Goal: Task Accomplishment & Management: Use online tool/utility

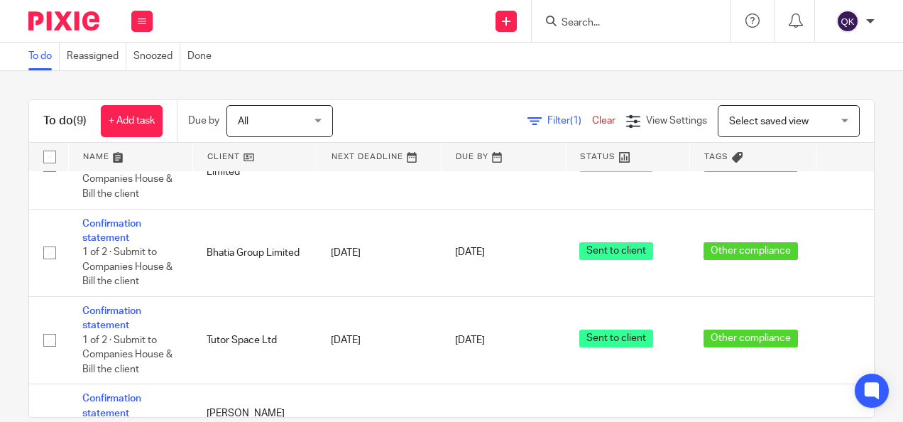
scroll to position [196, 0]
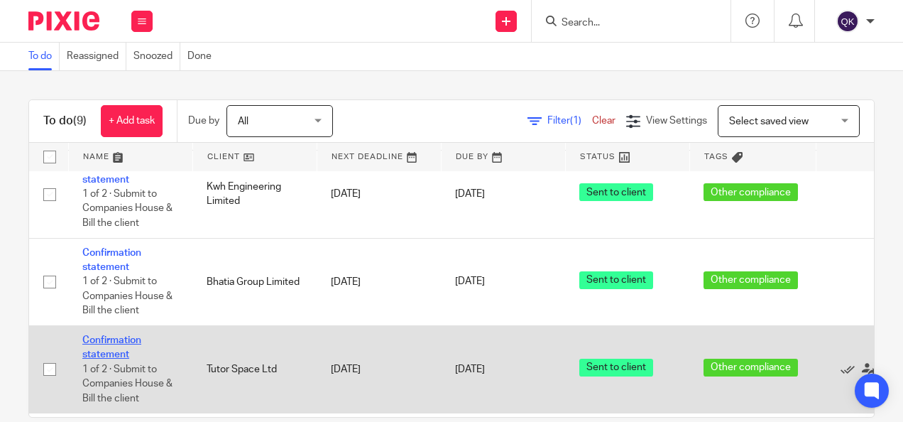
drag, startPoint x: 112, startPoint y: 344, endPoint x: 94, endPoint y: 336, distance: 20.3
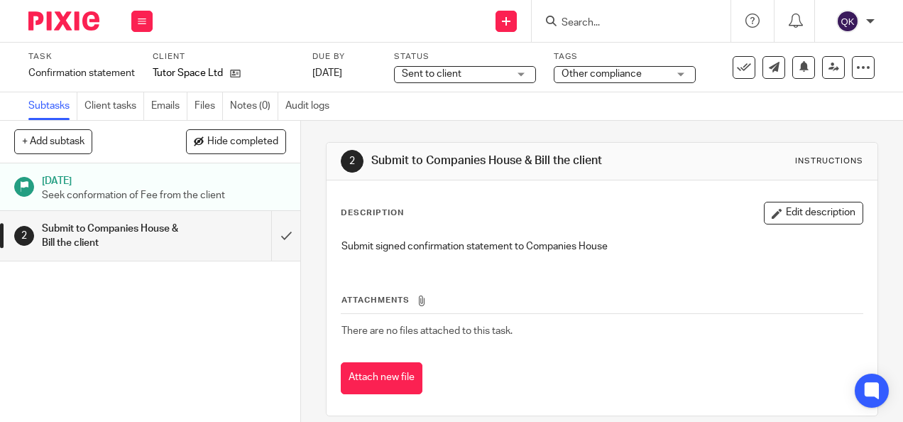
click at [488, 84] on div "Task Confirmation statement Save Confirmation statement 1 /2 Client Tutor Space…" at bounding box center [451, 68] width 903 height 50
click at [488, 78] on span "Sent to client" at bounding box center [455, 74] width 106 height 15
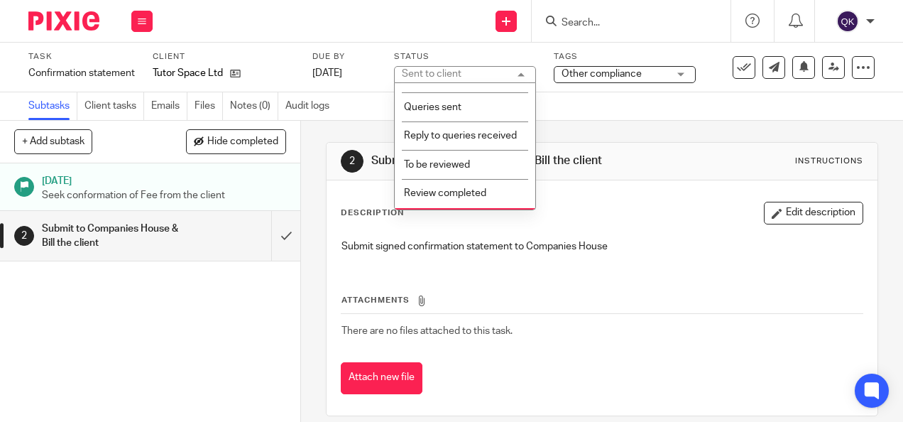
scroll to position [291, 0]
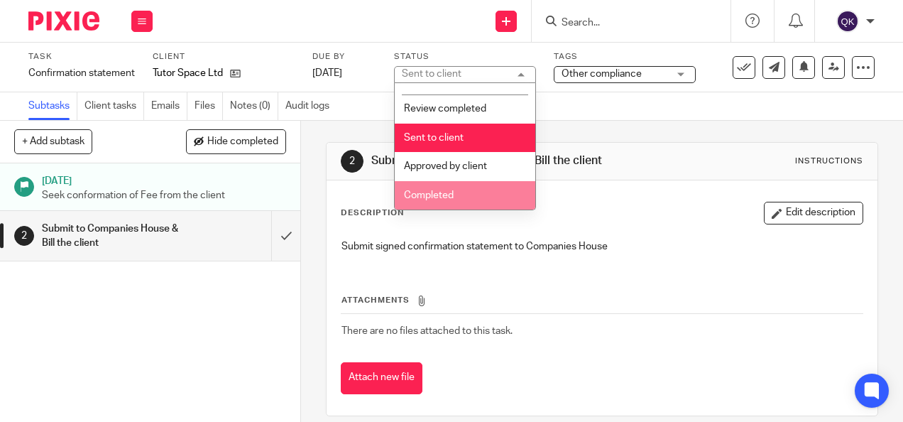
click at [474, 187] on li "Completed" at bounding box center [465, 195] width 141 height 29
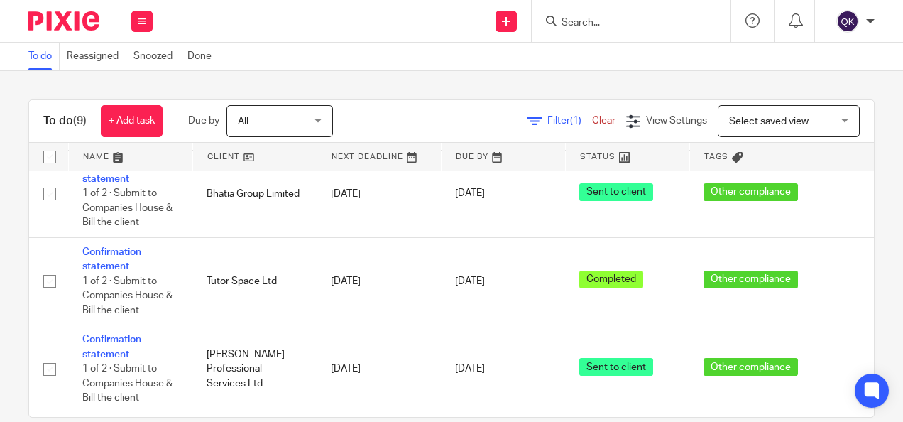
scroll to position [284, 81]
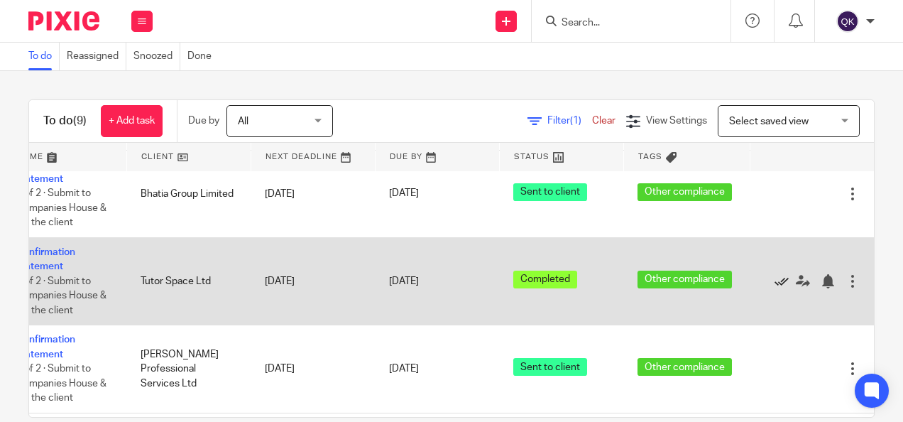
click at [774, 277] on icon at bounding box center [781, 281] width 14 height 14
